Goal: Task Accomplishment & Management: Manage account settings

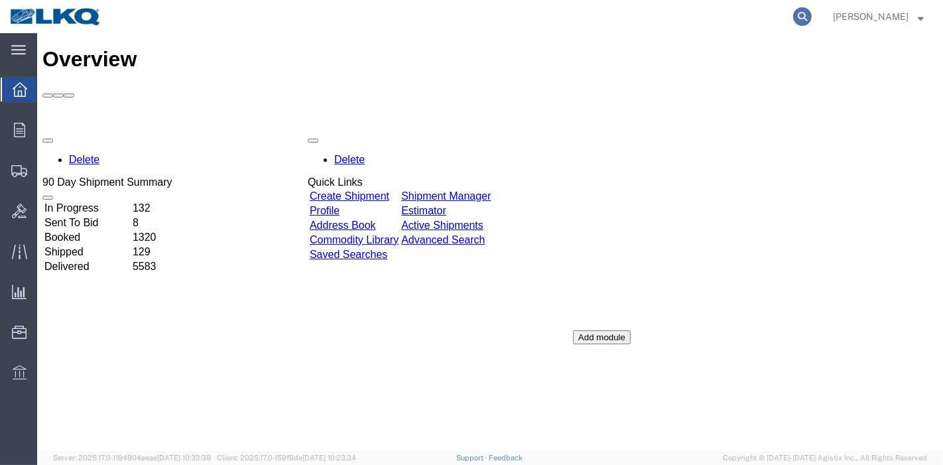
click at [805, 7] on icon at bounding box center [802, 16] width 19 height 19
click at [750, 16] on input "search" at bounding box center [591, 17] width 403 height 32
paste input "63419623"
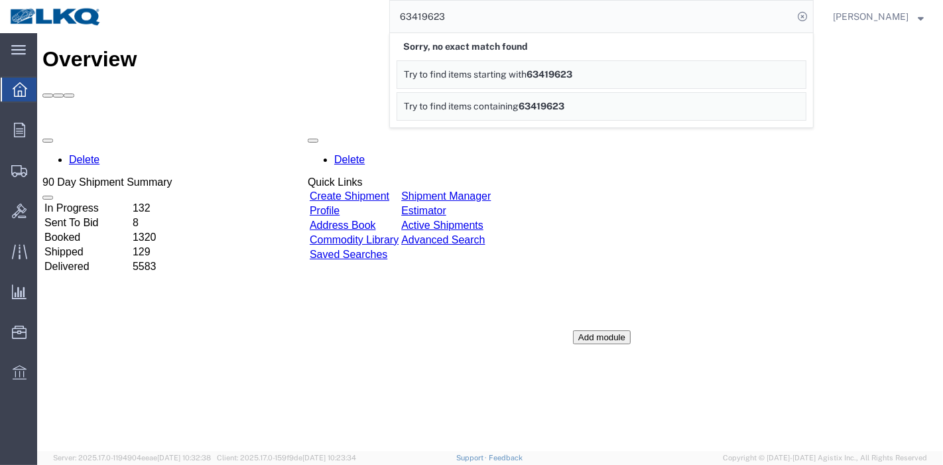
drag, startPoint x: 484, startPoint y: 12, endPoint x: 383, endPoint y: 10, distance: 101.5
click at [386, 10] on div "63419623 Sorry, no exact match found Try to find items starting with 63419623 T…" at bounding box center [462, 16] width 702 height 33
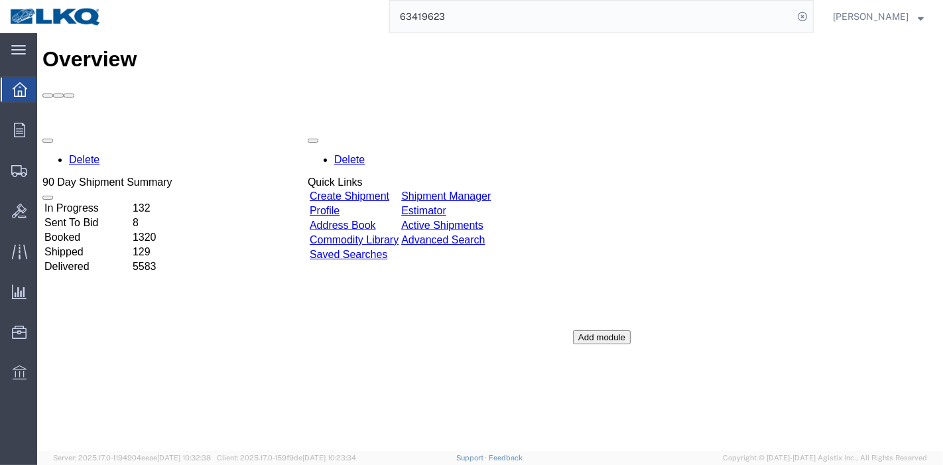
paste input "55534361"
click at [805, 19] on icon at bounding box center [802, 16] width 19 height 19
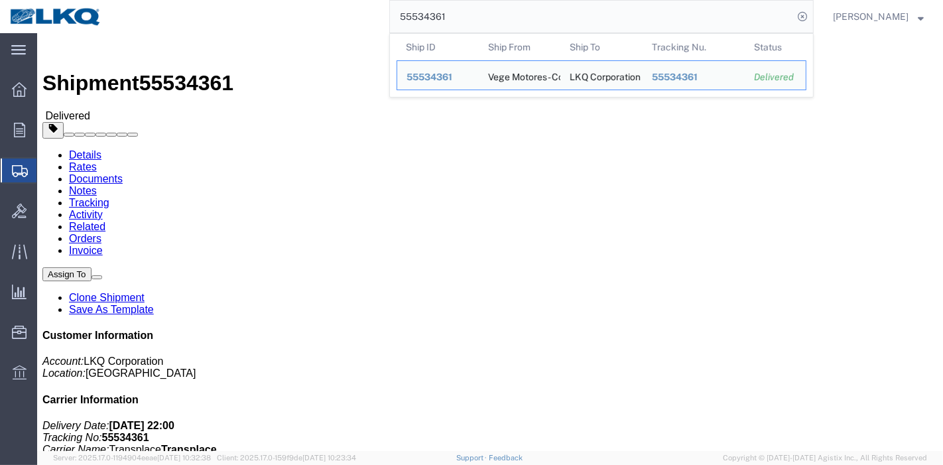
click link "Rates"
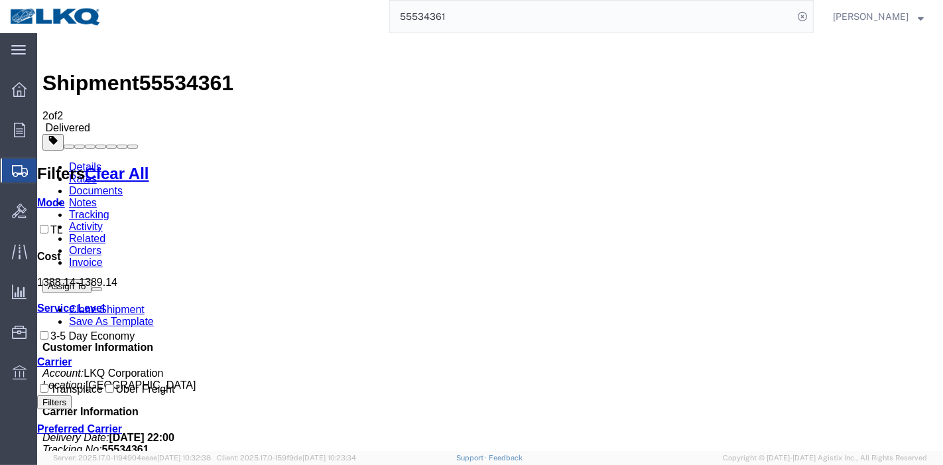
scroll to position [182, 0]
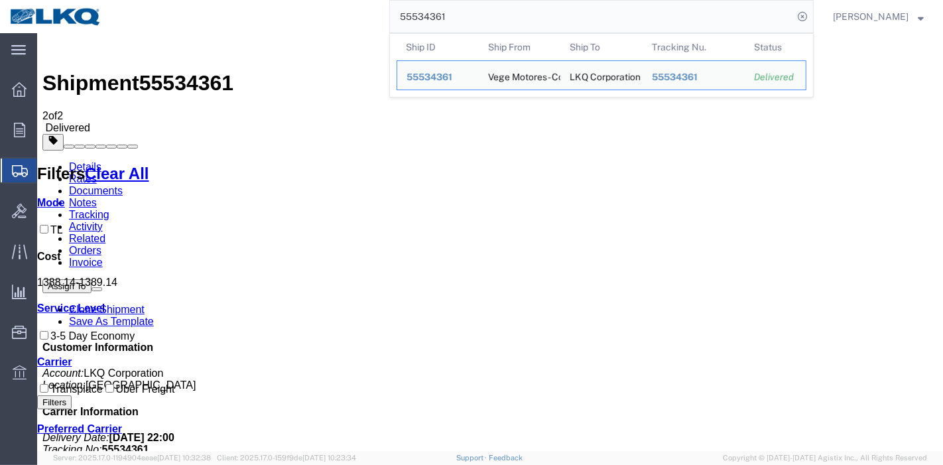
drag, startPoint x: 236, startPoint y: 12, endPoint x: 200, endPoint y: 12, distance: 35.8
click at [200, 12] on div "55534361 Ship ID Ship From Ship To Tracking Nu. Status Ship ID 55534361 Ship Fr…" at bounding box center [462, 16] width 702 height 33
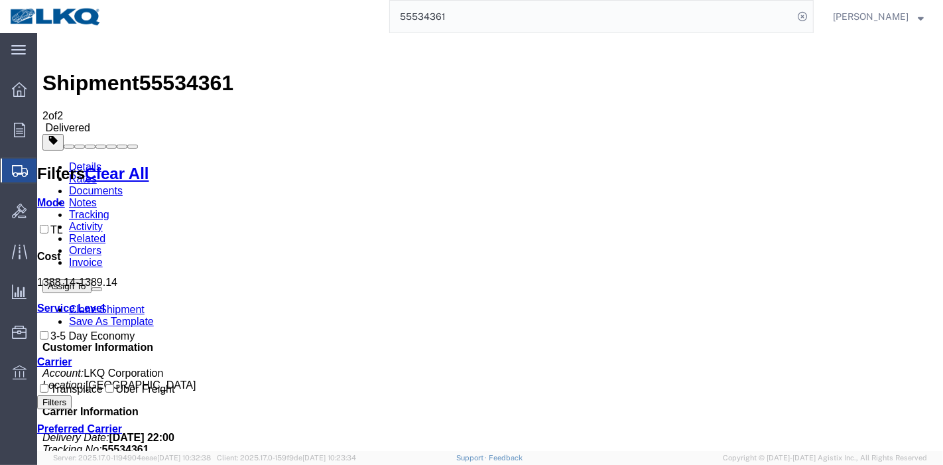
paste input "686923"
type input "55686923"
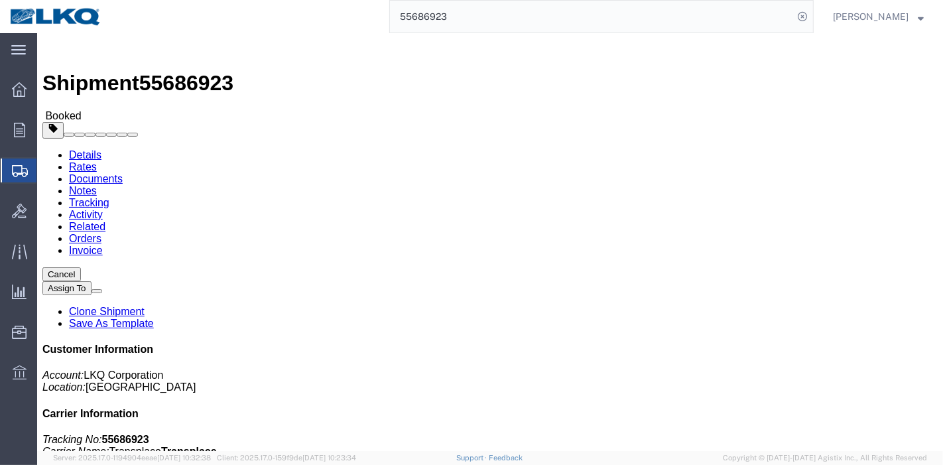
click link "Tracking"
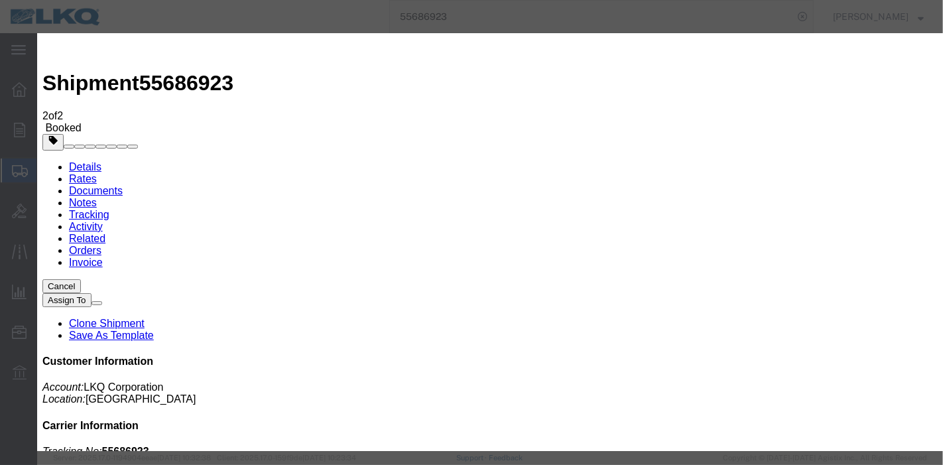
type input "[DATE]"
type input "8:00 PM"
select select "DELIVRED"
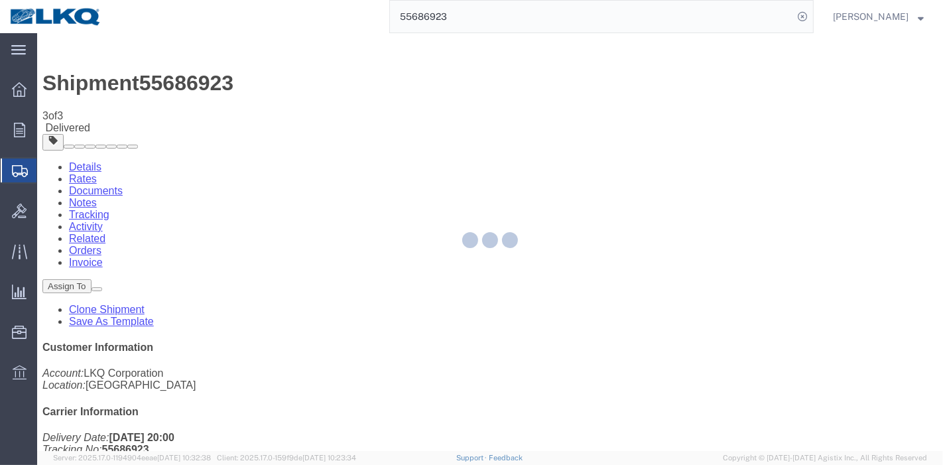
click at [130, 80] on div at bounding box center [490, 242] width 906 height 418
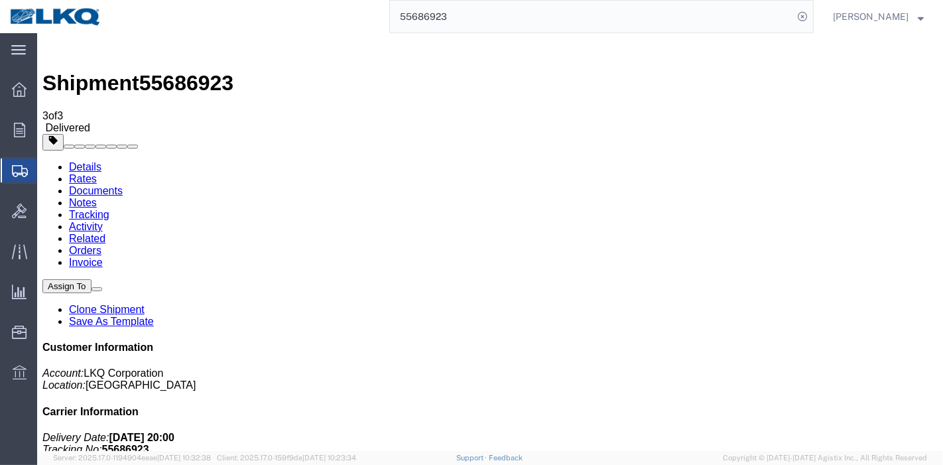
click at [96, 173] on link "Rates" at bounding box center [82, 178] width 28 height 11
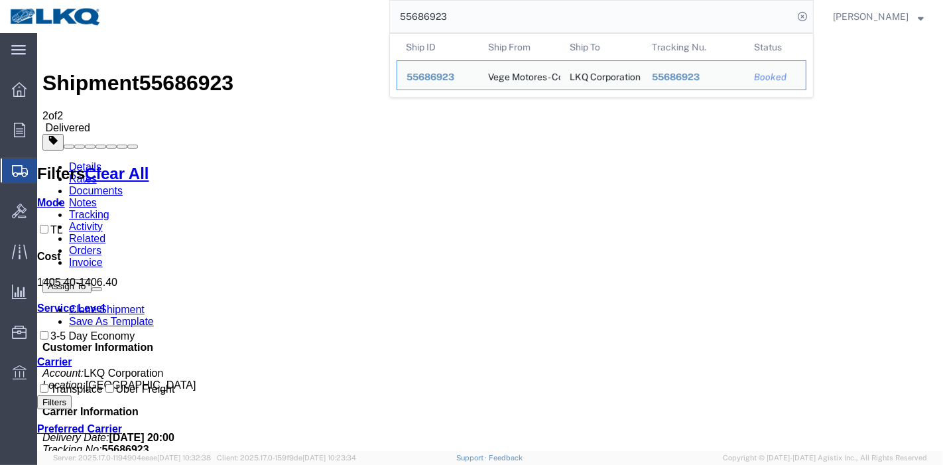
drag, startPoint x: 479, startPoint y: 14, endPoint x: 227, endPoint y: 14, distance: 251.9
click at [227, 14] on div "55686923 Ship ID Ship From Ship To Tracking Nu. Status Ship ID 55686923 Ship Fr…" at bounding box center [462, 16] width 702 height 33
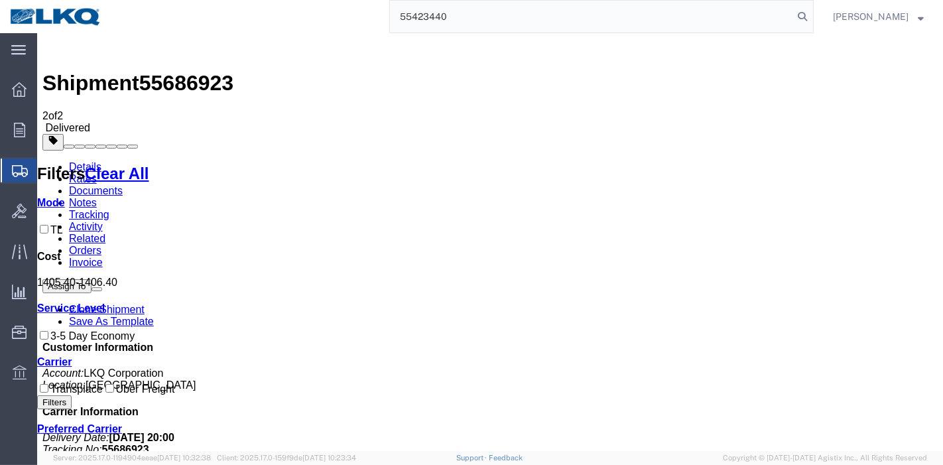
type input "55423440"
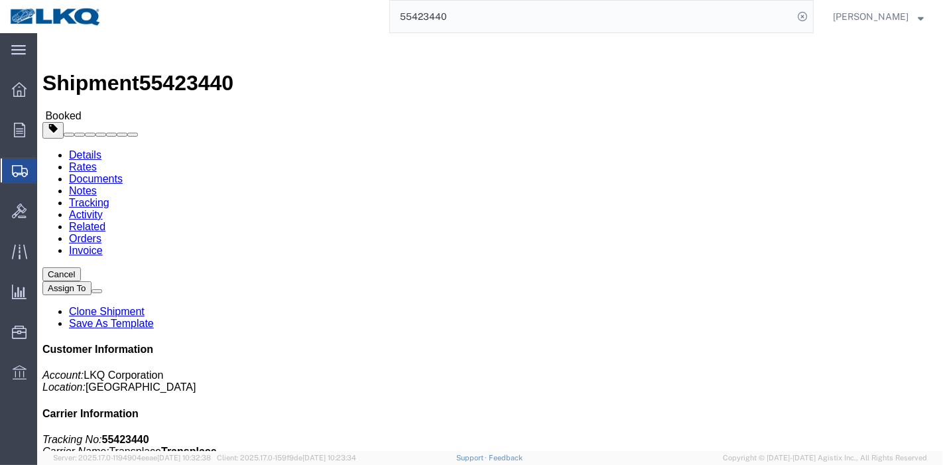
drag, startPoint x: 130, startPoint y: 79, endPoint x: 93, endPoint y: 46, distance: 49.8
click link "Rates"
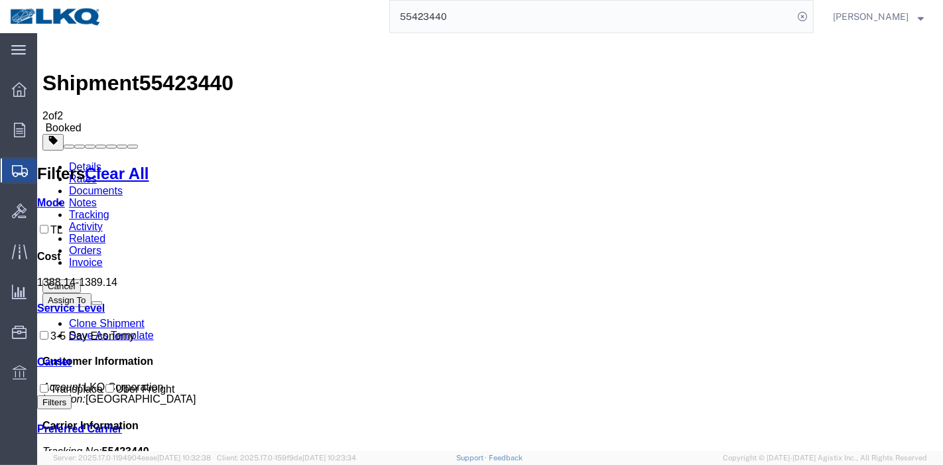
click at [109, 209] on link "Tracking" at bounding box center [88, 214] width 40 height 11
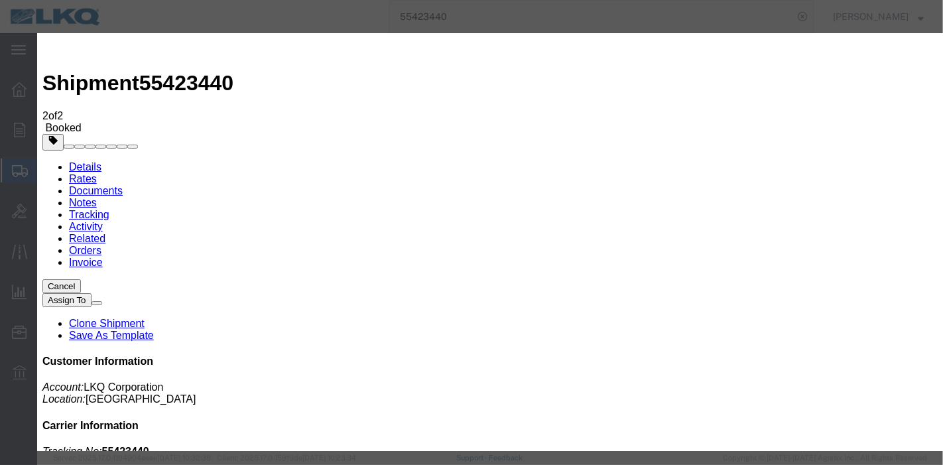
type input "[DATE]"
type input "8:00 PM"
select select "DELIVRED"
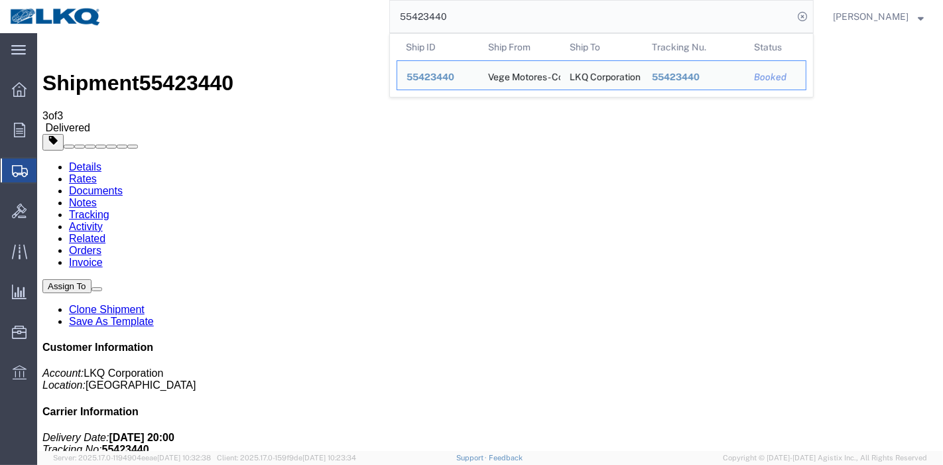
drag, startPoint x: 344, startPoint y: 16, endPoint x: 241, endPoint y: 18, distance: 103.4
click at [241, 16] on div "55423440 Ship ID Ship From Ship To Tracking Nu. Status Ship ID 55423440 Ship Fr…" at bounding box center [462, 16] width 702 height 33
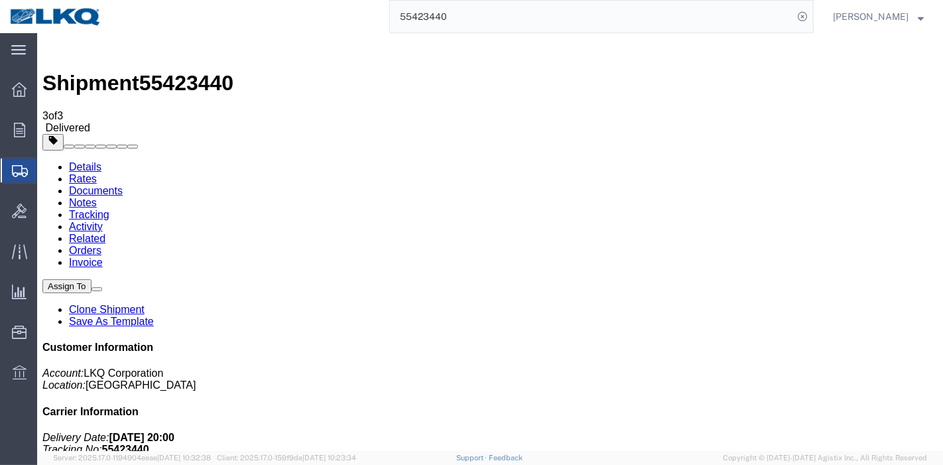
paste input "602789"
type input "55602789"
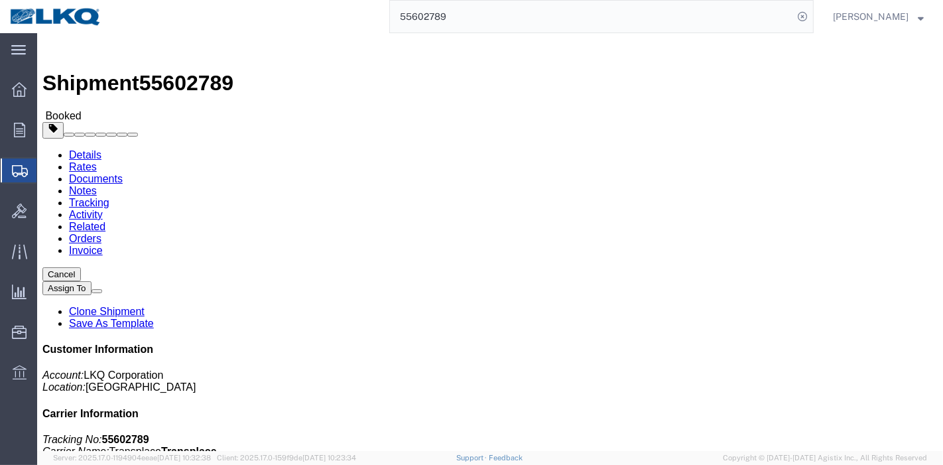
click link "Tracking"
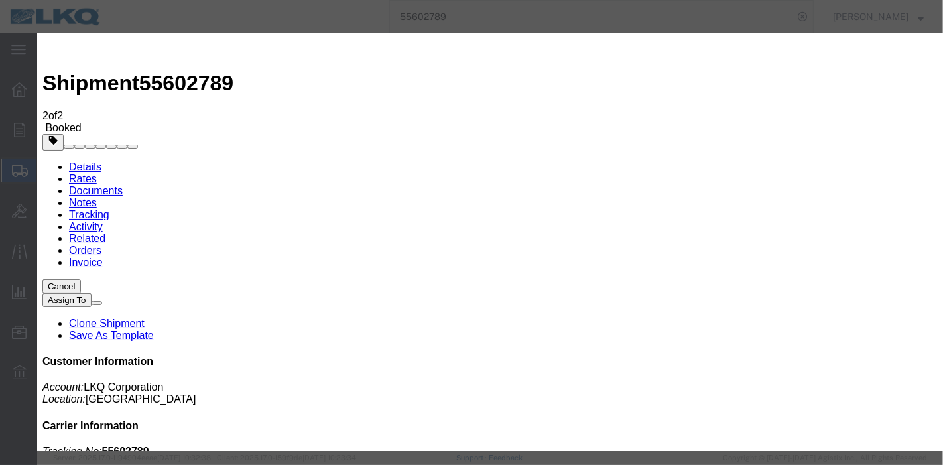
type input "[DATE]"
type input "8:00 PM"
select select "DELIVRED"
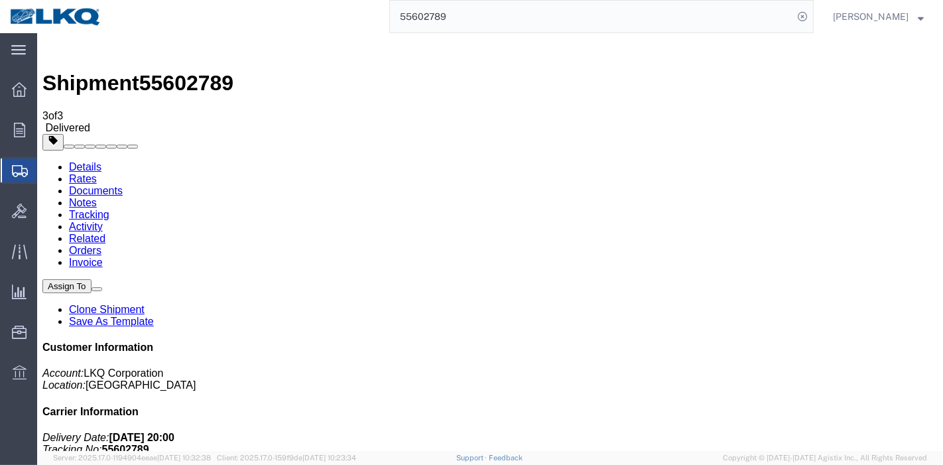
click at [96, 173] on link "Rates" at bounding box center [82, 178] width 28 height 11
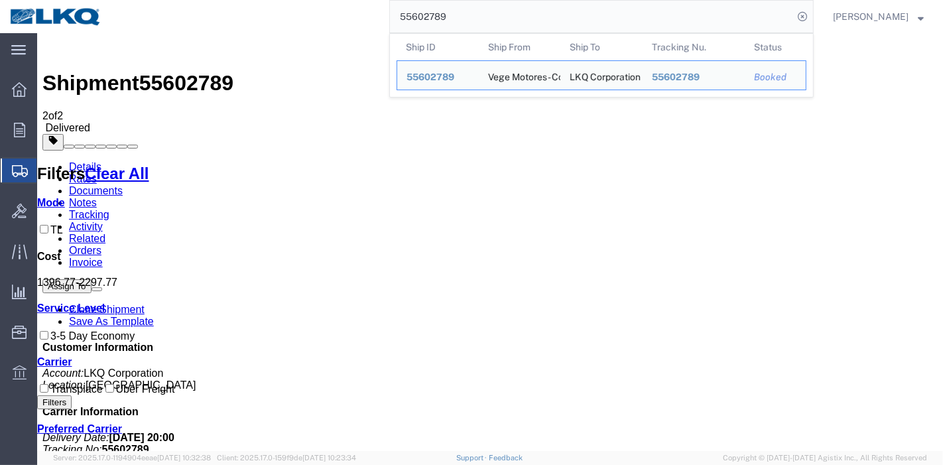
drag, startPoint x: 483, startPoint y: 21, endPoint x: 359, endPoint y: 15, distance: 124.2
click at [359, 15] on div "55602789 Ship ID Ship From Ship To Tracking Nu. Status Ship ID 55602789 Ship Fr…" at bounding box center [462, 16] width 702 height 33
paste input "6348815"
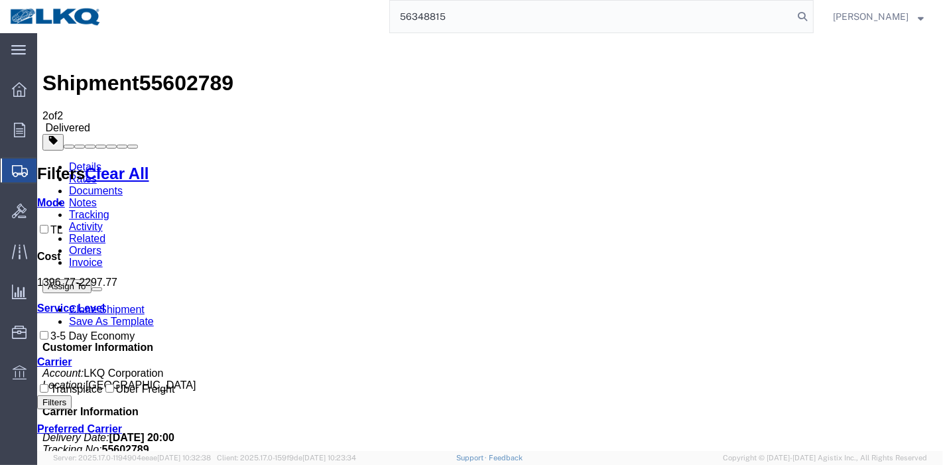
type input "56348815"
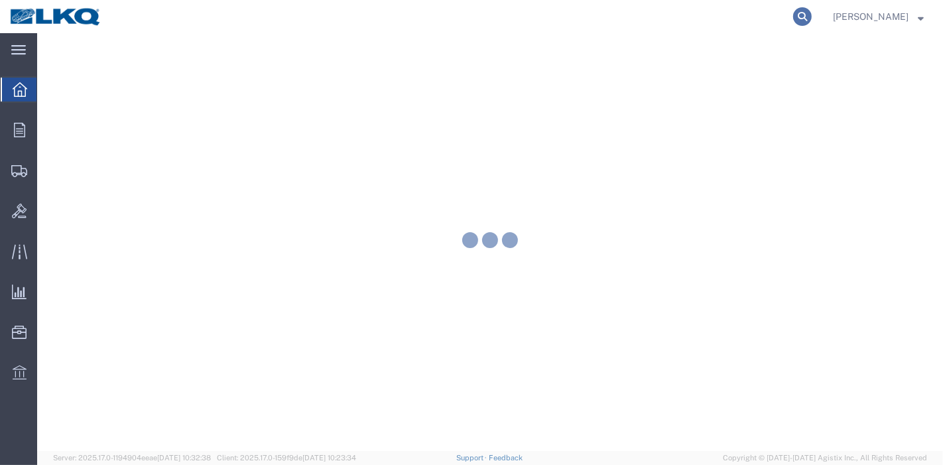
click at [813, 12] on form at bounding box center [802, 16] width 21 height 33
click at [807, 14] on icon at bounding box center [802, 16] width 19 height 19
click at [737, 15] on input "search" at bounding box center [591, 17] width 403 height 32
paste input "56404172"
type input "56404172"
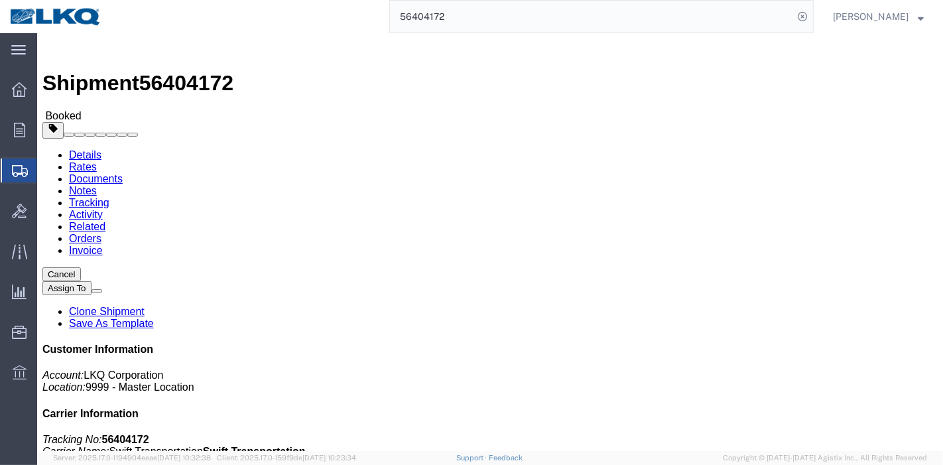
click link "Tracking"
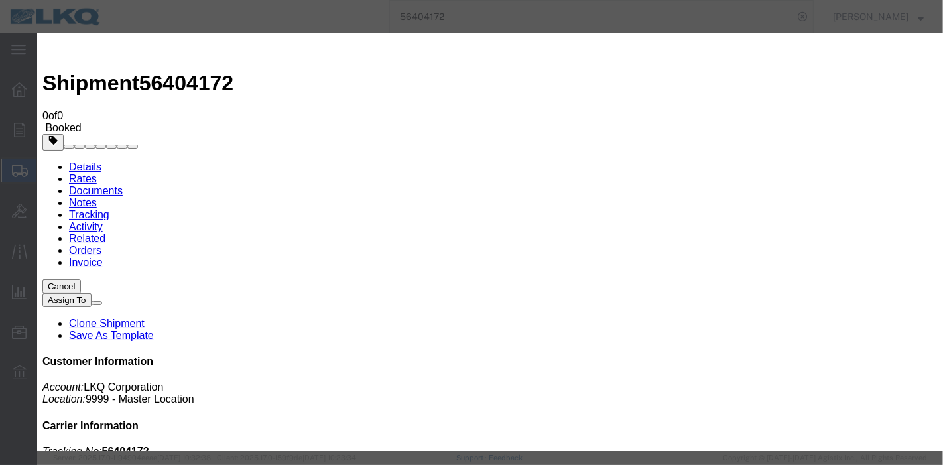
type input "[DATE]"
type input "8:00 PM"
select select "DELIVRED"
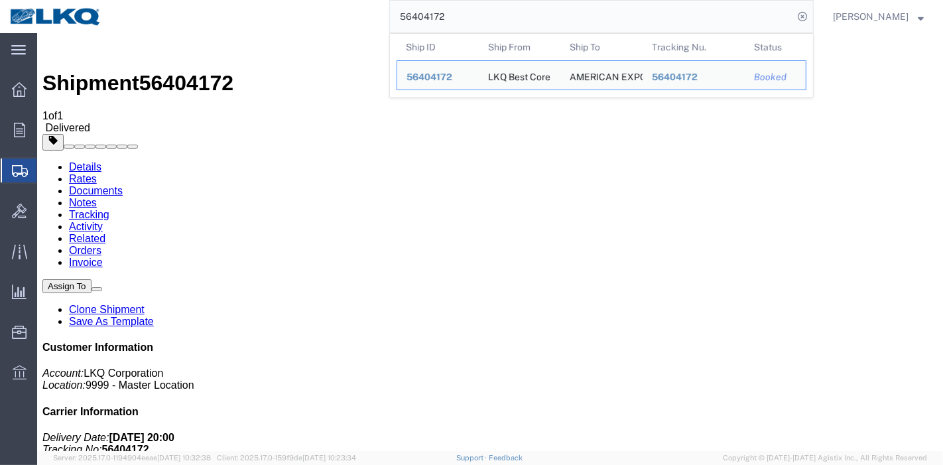
drag, startPoint x: 478, startPoint y: 19, endPoint x: 257, endPoint y: 19, distance: 220.8
click at [265, 19] on div "56404172 Ship ID Ship From Ship To Tracking Nu. Status Ship ID 56404172 Ship Fr…" at bounding box center [462, 16] width 702 height 33
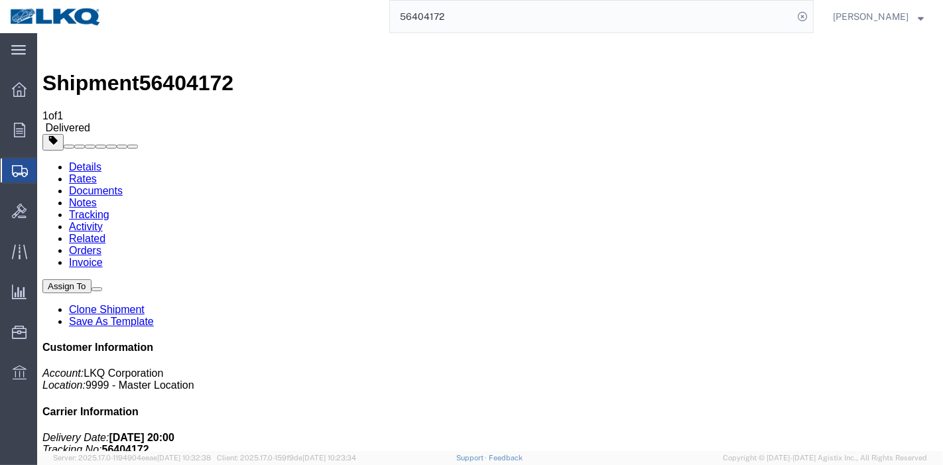
paste input "108161"
type input "56108161"
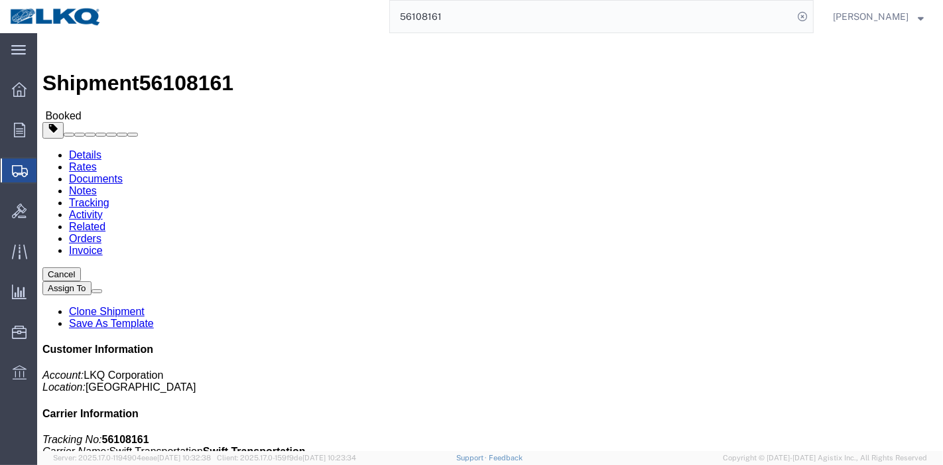
click link "Tracking"
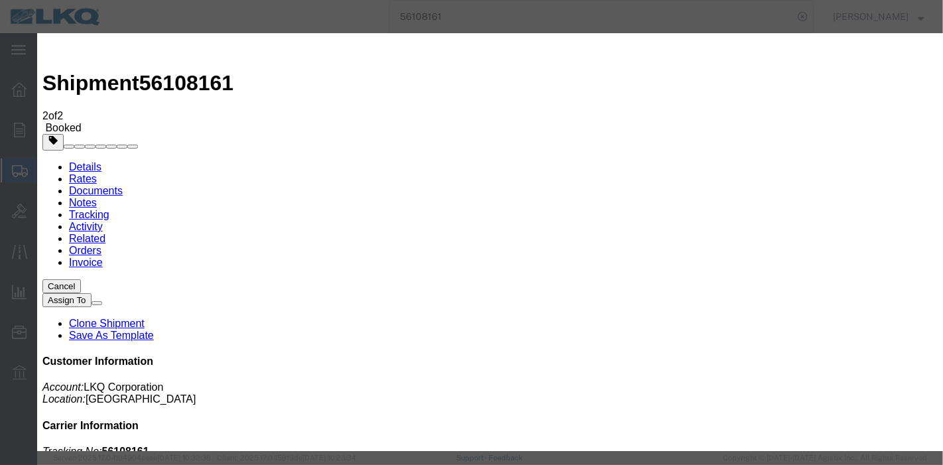
type input "[DATE]"
type input "8:00 PM"
select select "DELIVRED"
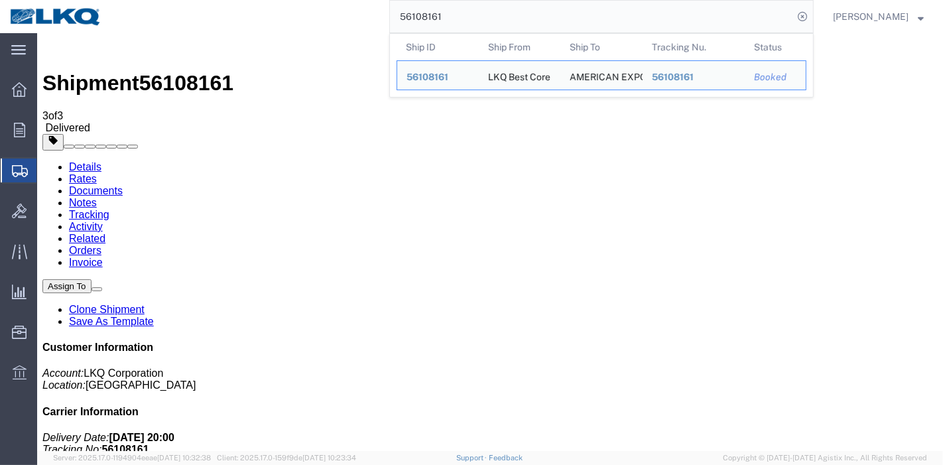
drag, startPoint x: 490, startPoint y: 23, endPoint x: 275, endPoint y: 23, distance: 214.8
click at [278, 23] on div "56108161 Ship ID Ship From Ship To Tracking Nu. Status Ship ID 56108161 Ship Fr…" at bounding box center [462, 16] width 702 height 33
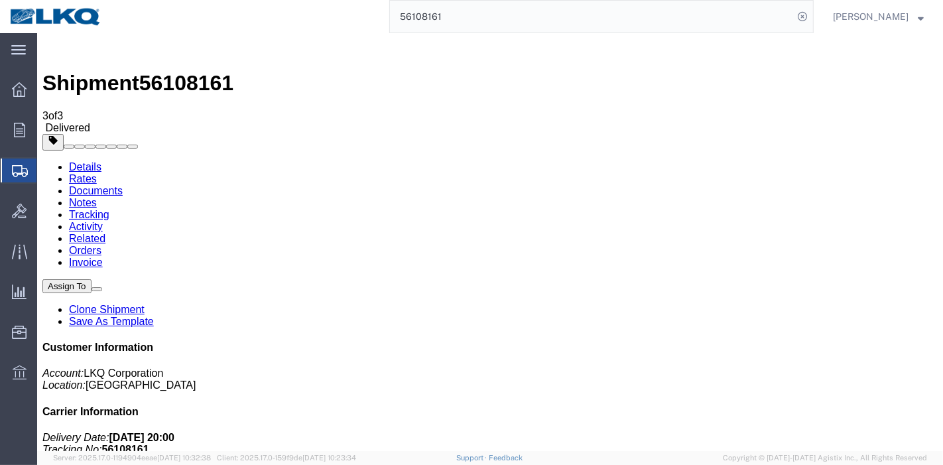
paste input "32961"
type input "56329611"
